Goal: Task Accomplishment & Management: Manage account settings

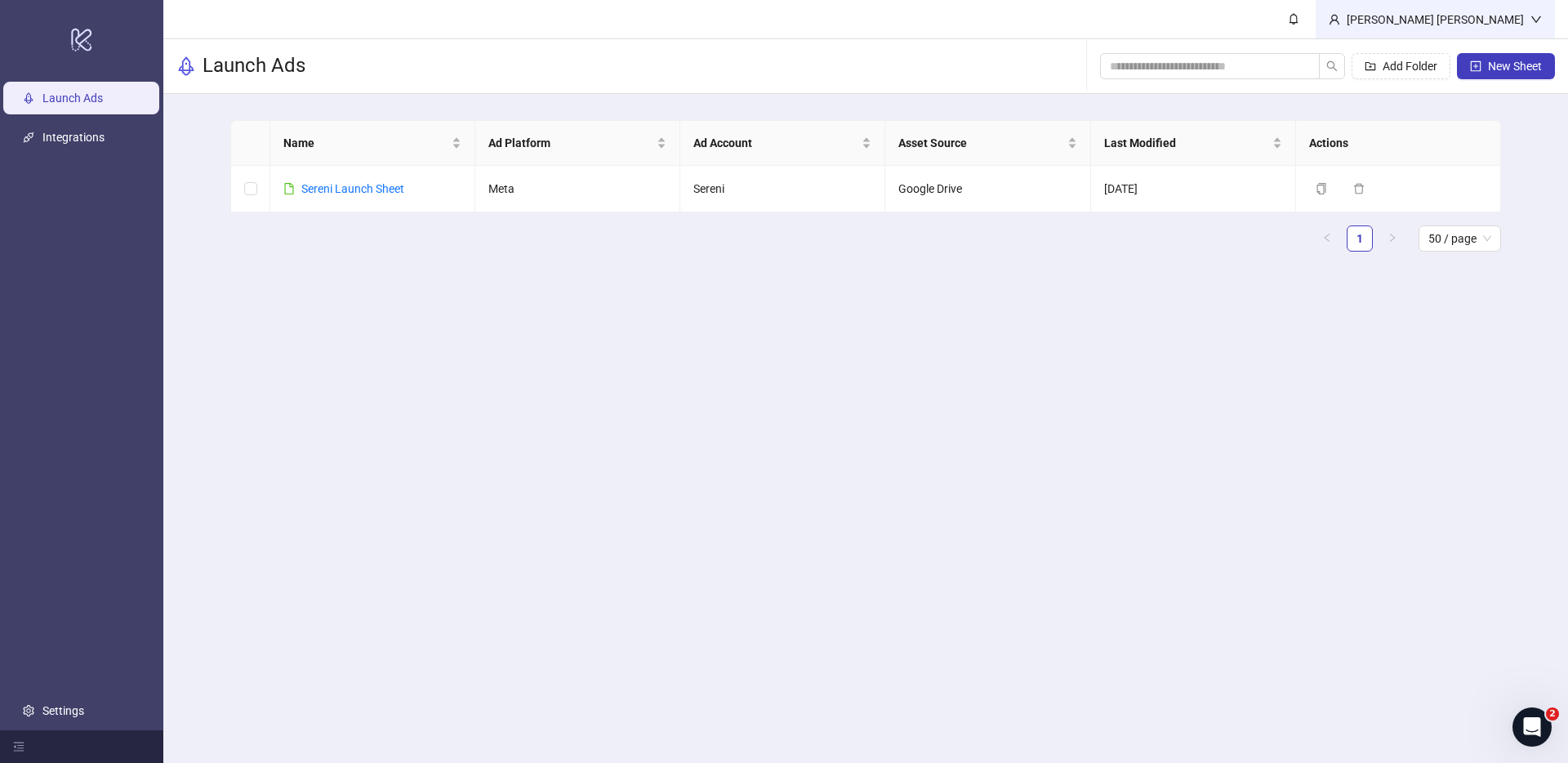
click at [1508, 15] on div "[PERSON_NAME] [PERSON_NAME]" at bounding box center [1435, 19] width 191 height 18
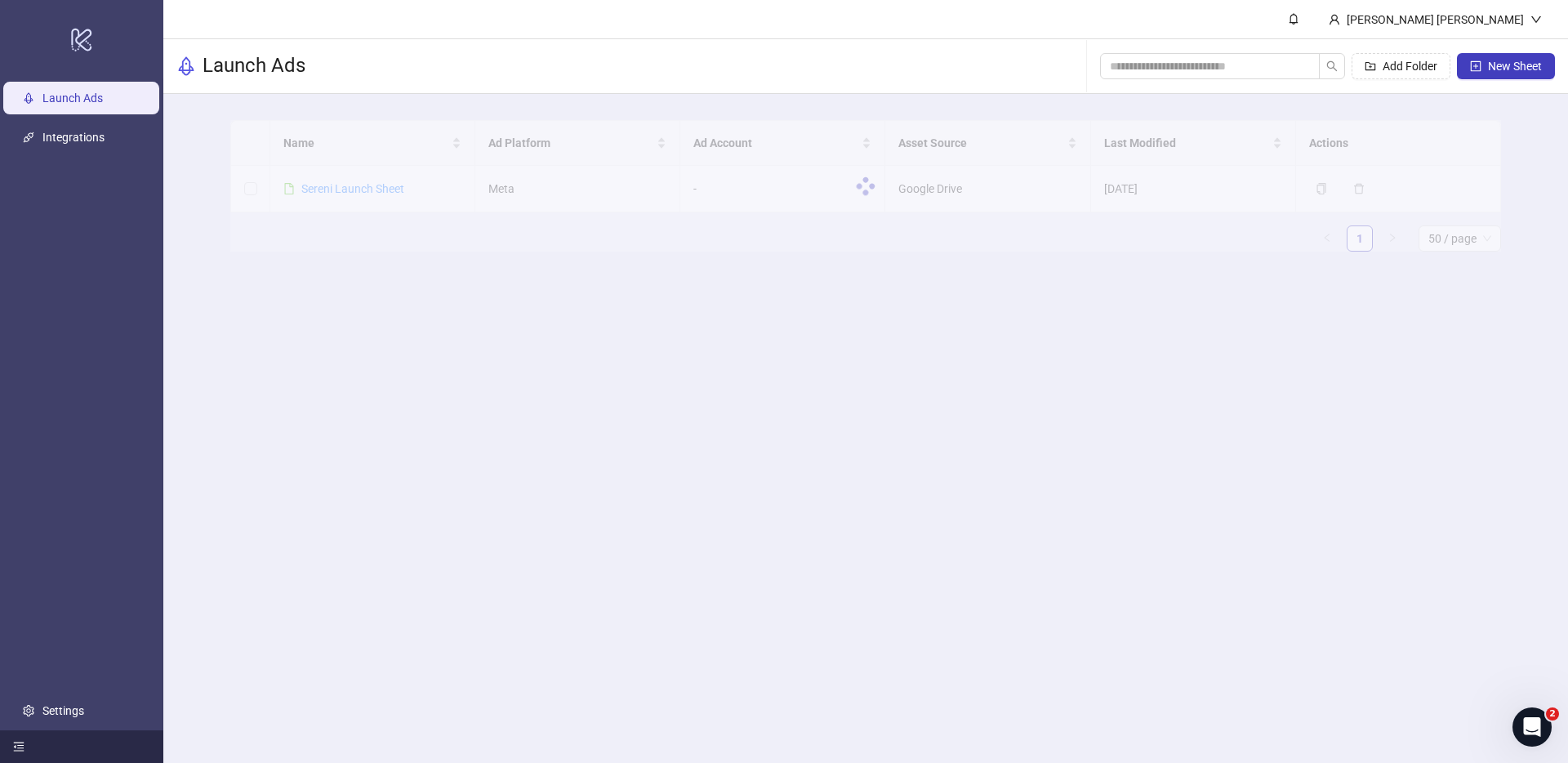
click at [67, 730] on div at bounding box center [81, 747] width 163 height 33
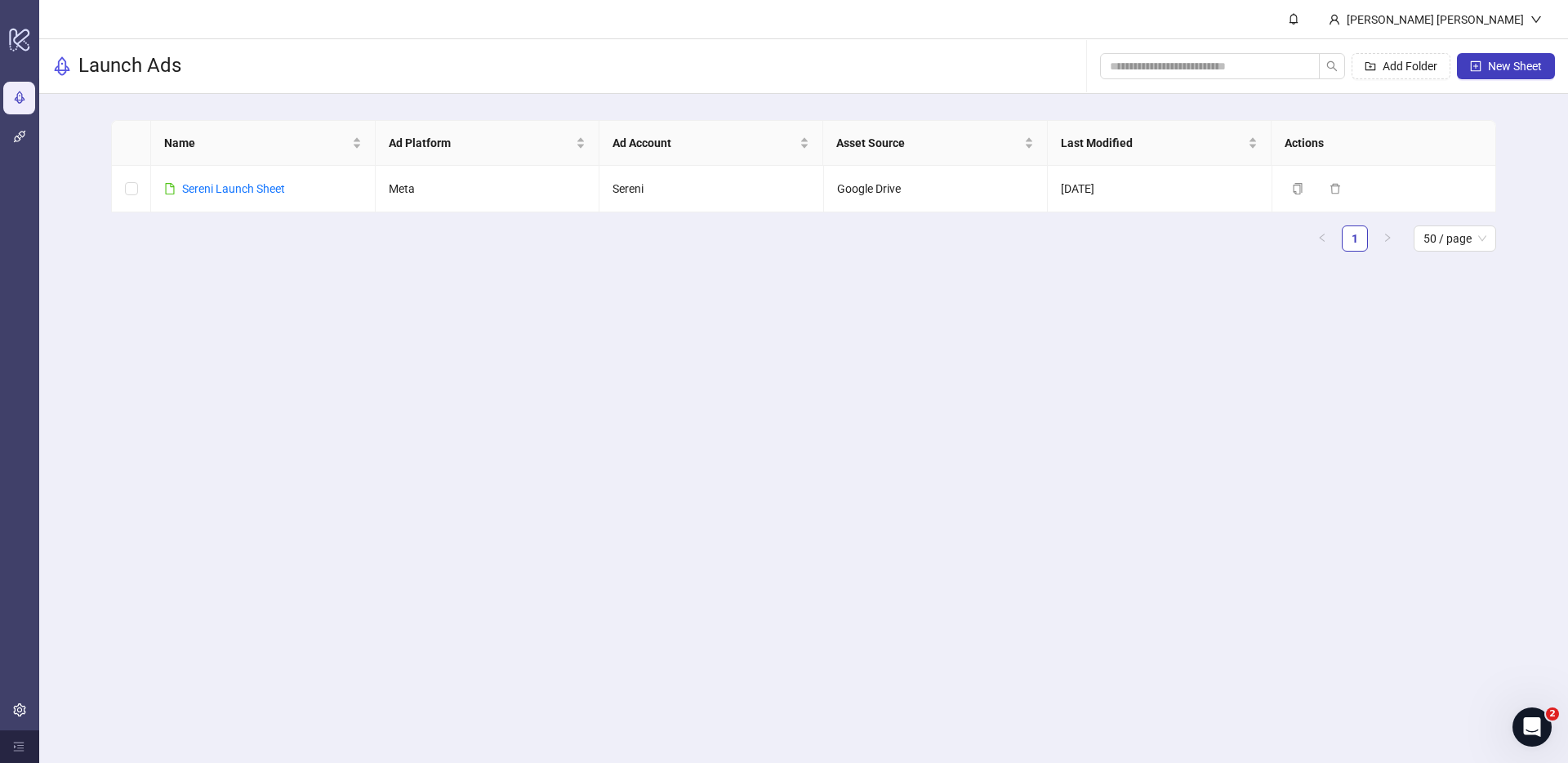
click at [67, 706] on main "[PERSON_NAME] [PERSON_NAME] Launch Ads Add Folder New Sheet Name Ad Platform Ad…" at bounding box center [804, 381] width 1528 height 763
click at [34, 714] on link "Settings" at bounding box center [54, 711] width 42 height 14
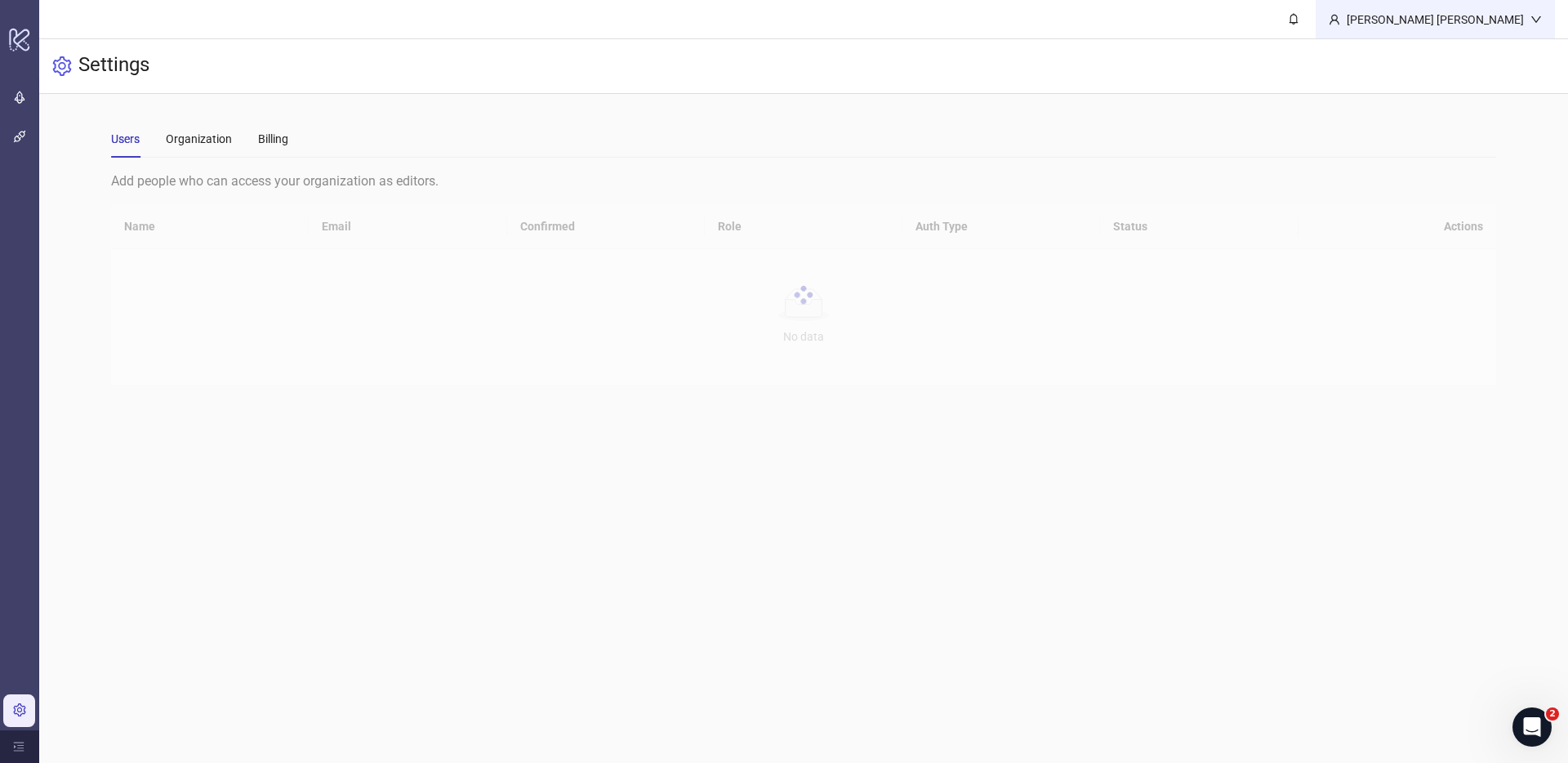
click at [1508, 11] on div "[PERSON_NAME] [PERSON_NAME]" at bounding box center [1435, 19] width 191 height 18
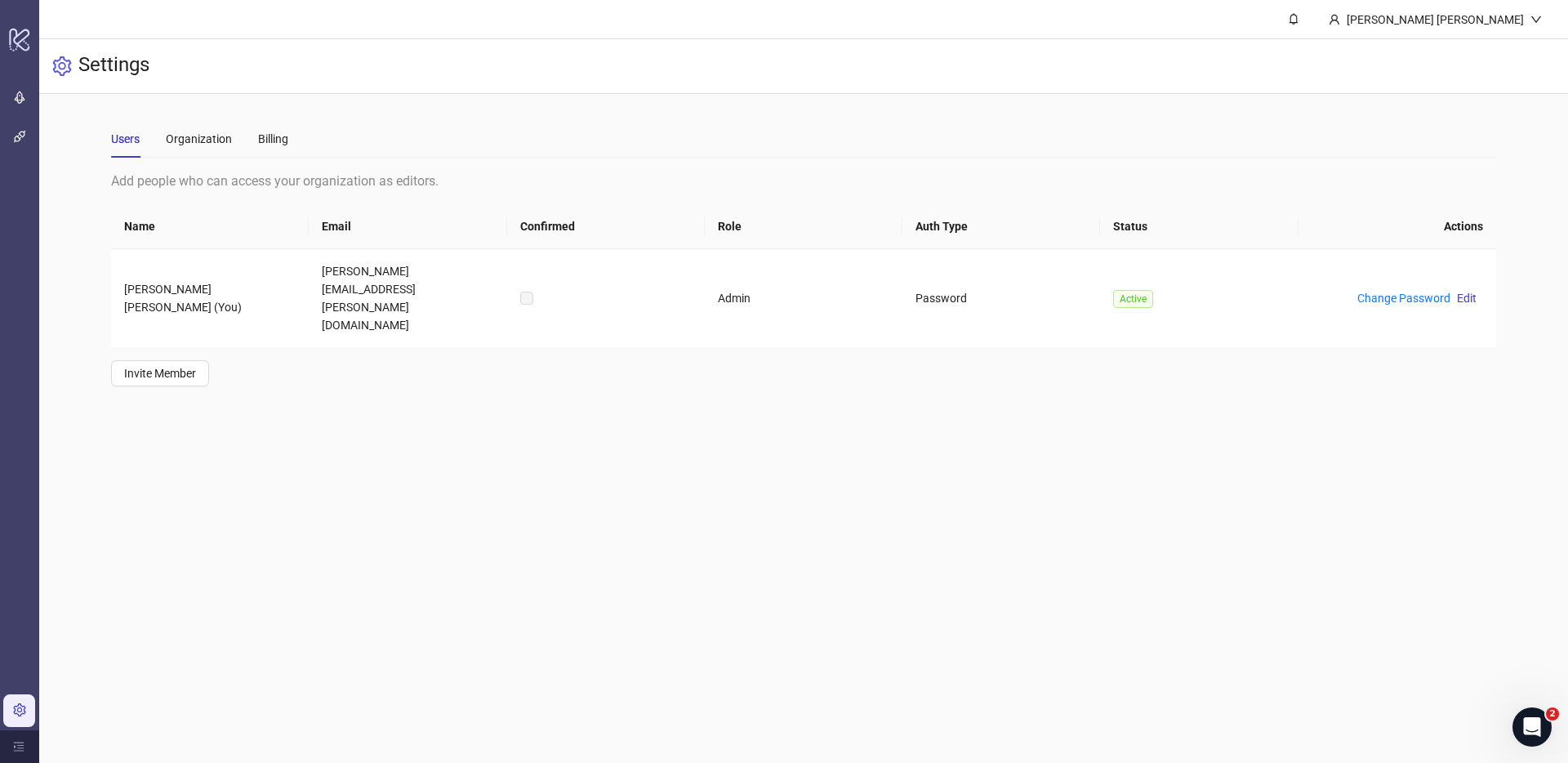
click at [696, 345] on main "Users Organization Billing Add people who can access your organization as edito…" at bounding box center [803, 252] width 1411 height 318
click at [1413, 291] on link "Change Password" at bounding box center [1404, 298] width 93 height 14
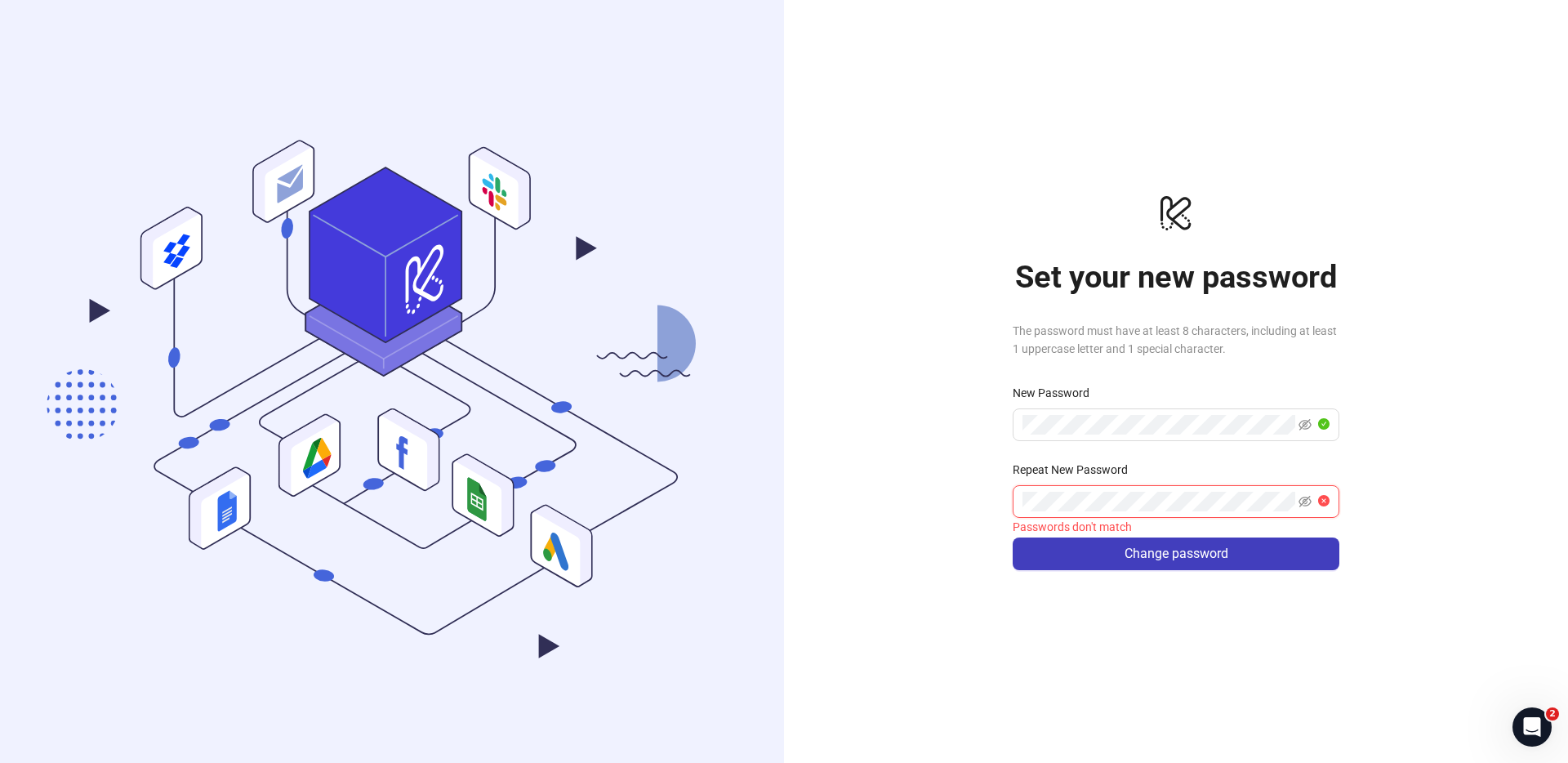
click at [1285, 495] on body ".cls-1,.cls-11,.cls-2,.cls-9{fill:none;}.cls-10,.cls-2,.cls-7,.cls-8{stroke:#31…" at bounding box center [784, 381] width 1568 height 763
click at [1245, 438] on span at bounding box center [1176, 425] width 327 height 33
click at [1283, 504] on body ".cls-1,.cls-11,.cls-2,.cls-9{fill:none;}.cls-10,.cls-2,.cls-7,.cls-8{stroke:#31…" at bounding box center [784, 381] width 1568 height 763
click at [0, 762] on com-1password-button at bounding box center [0, 763] width 0 height 0
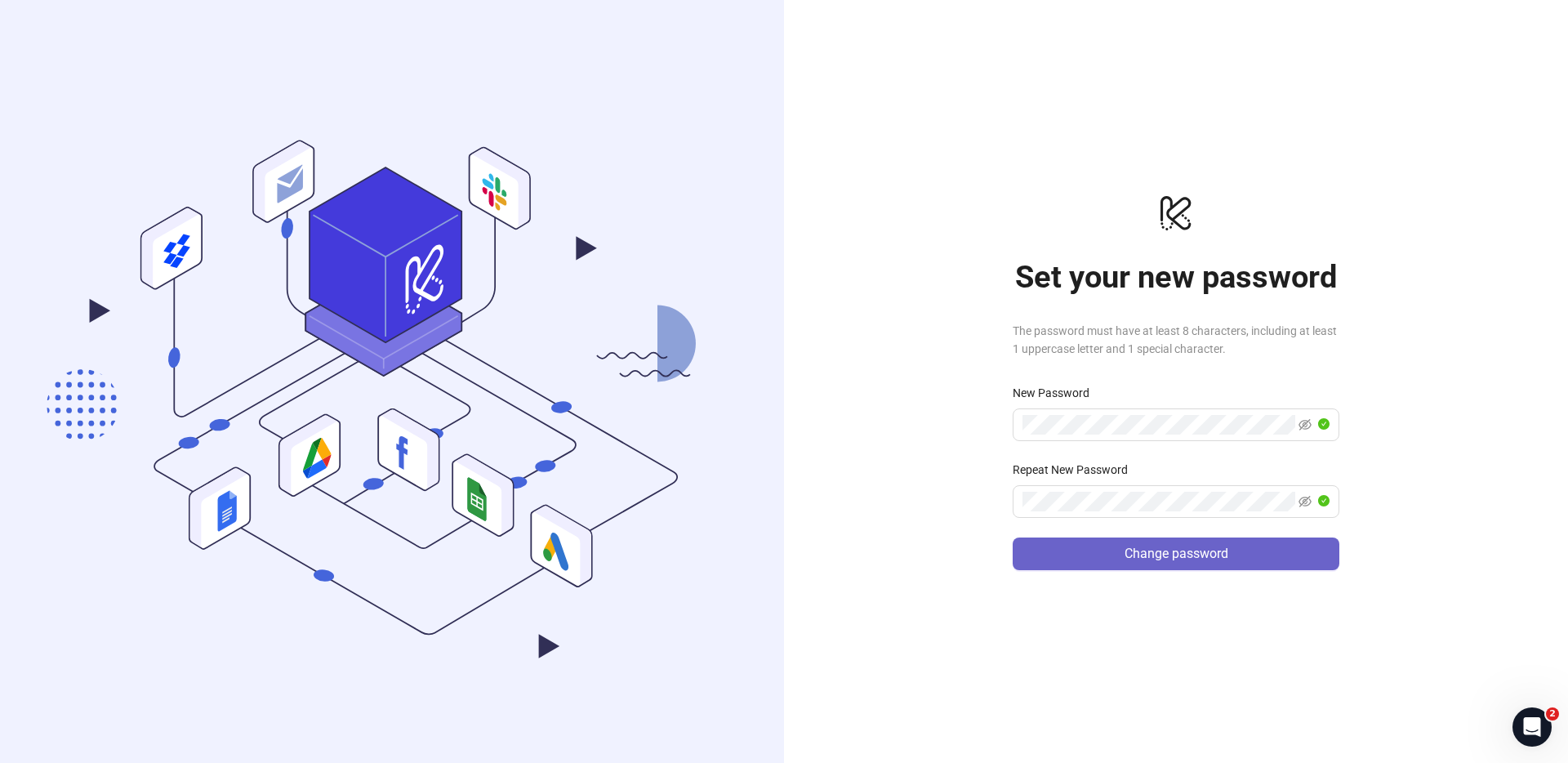
click at [1334, 552] on button "Change password" at bounding box center [1176, 554] width 327 height 33
